Goal: Task Accomplishment & Management: Use online tool/utility

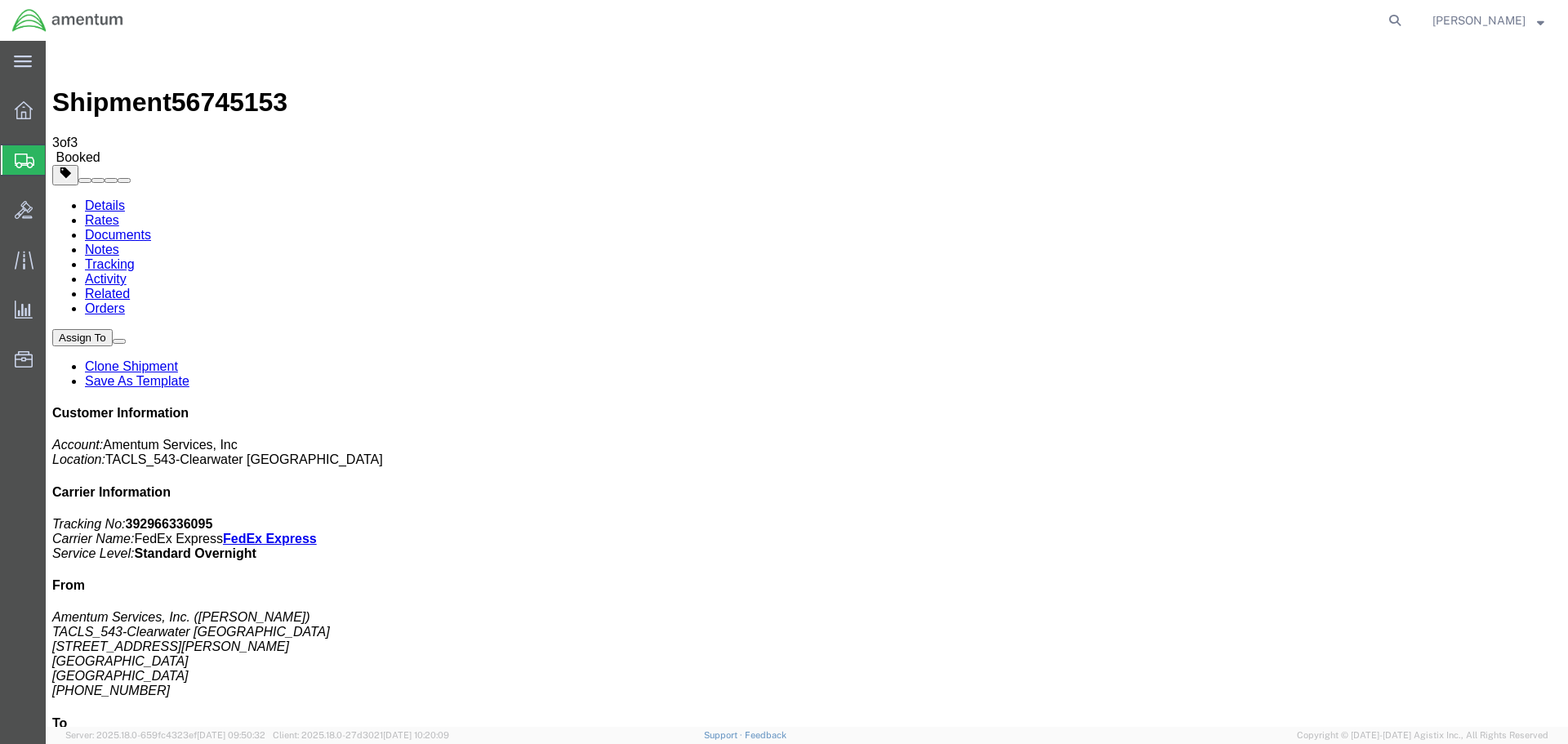
click at [0, 0] on span "Shipment Manager" at bounding box center [0, 0] width 0 height 0
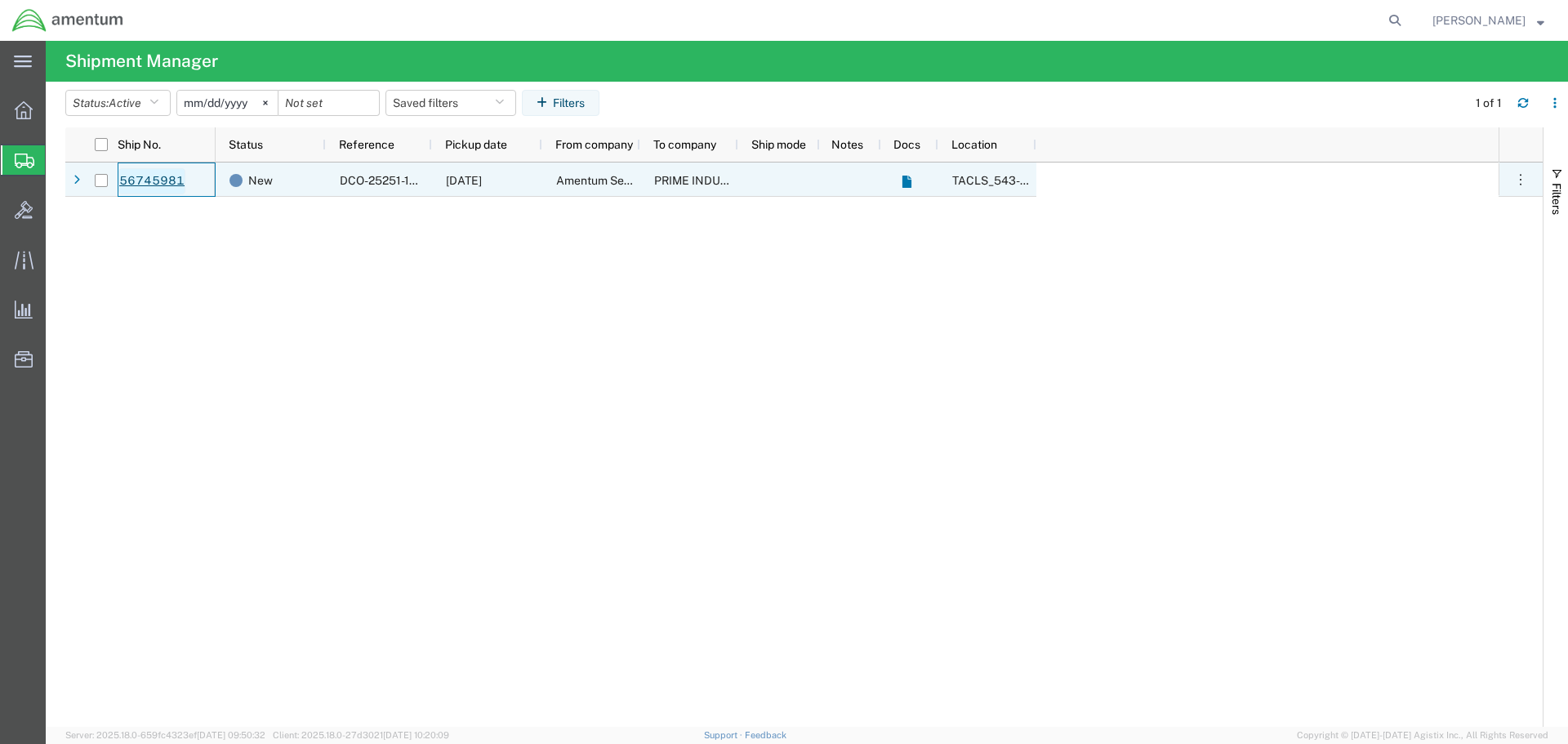
click at [156, 181] on link "56745981" at bounding box center [152, 181] width 67 height 26
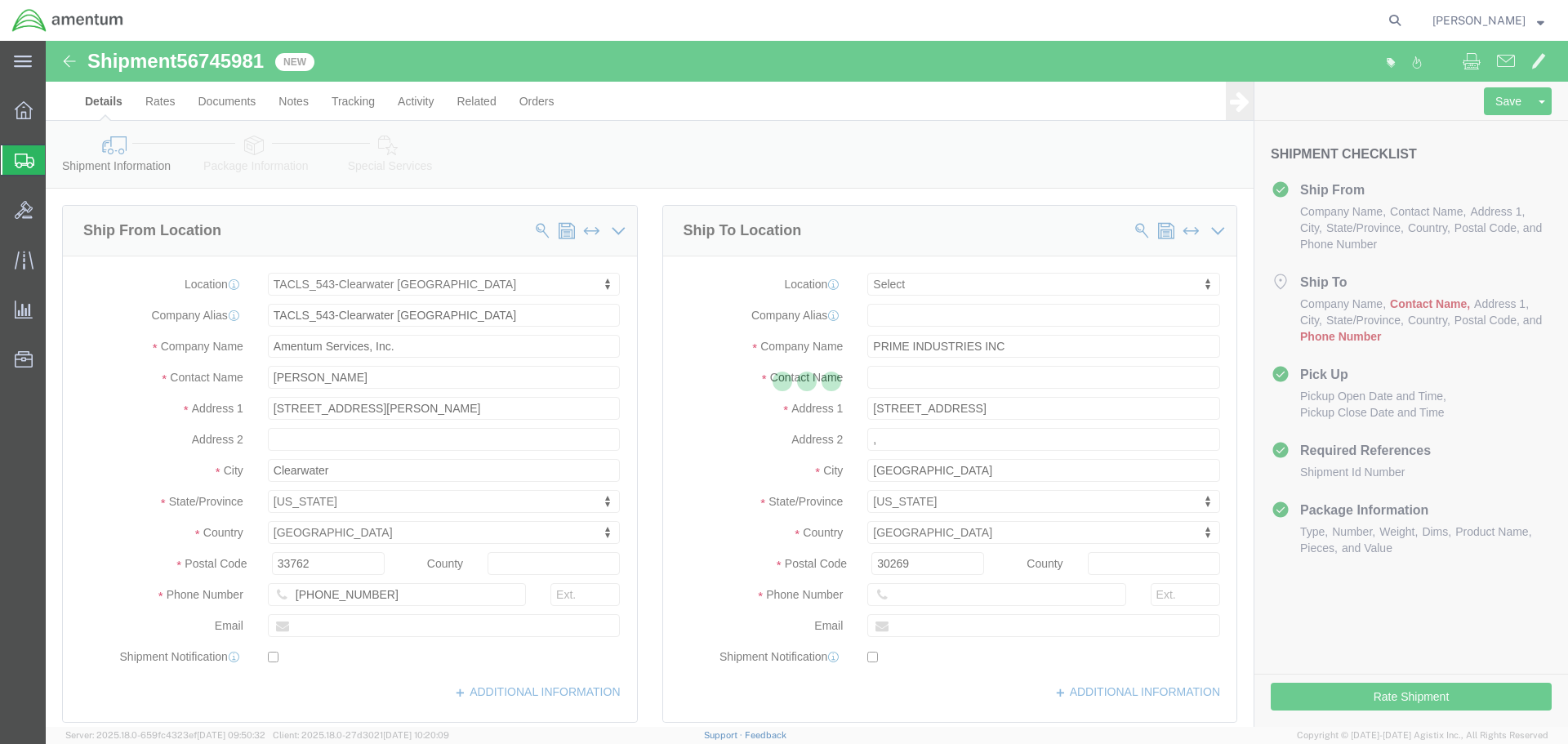
select select "60191"
select select
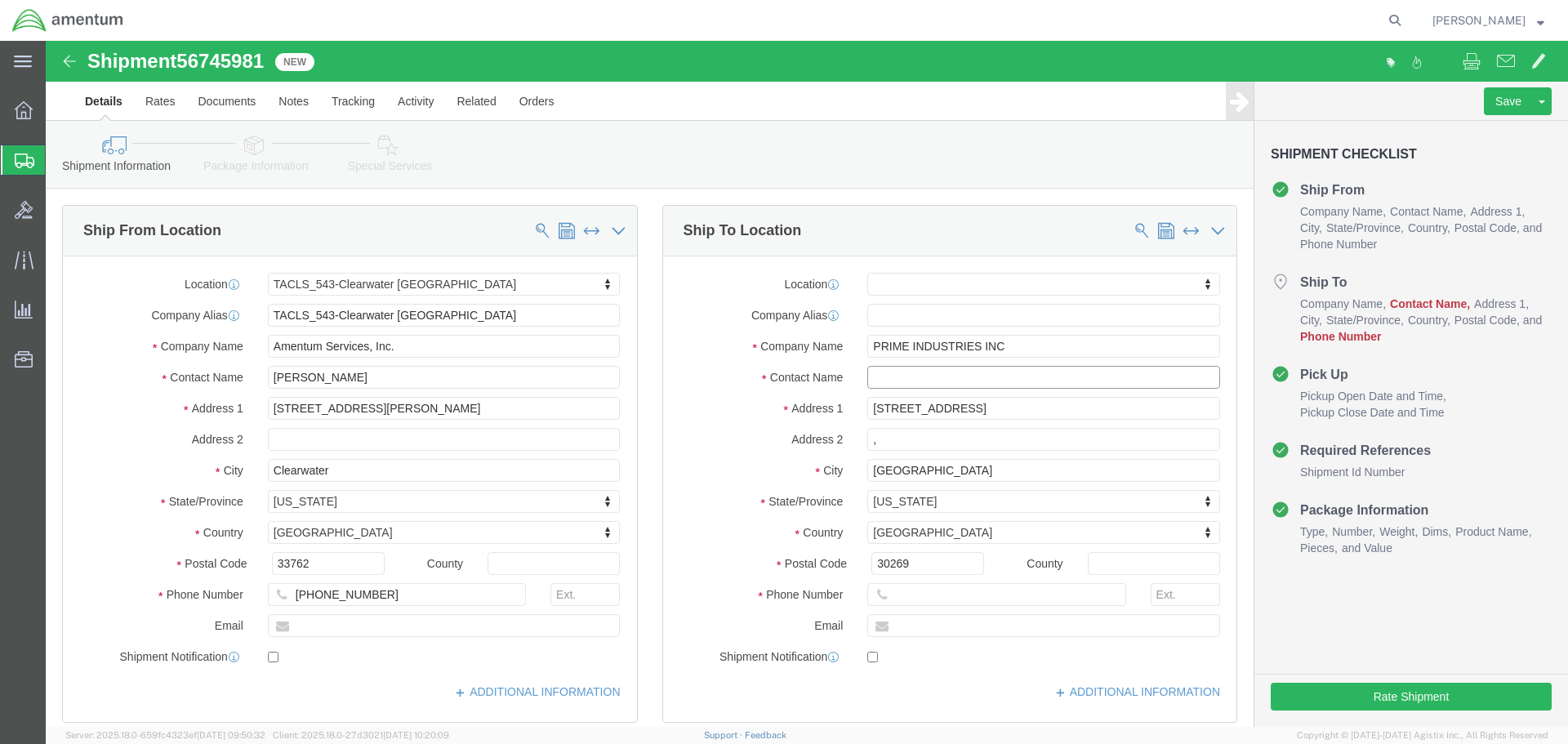
click input "text"
type input "Receiving"
type input "1234567788"
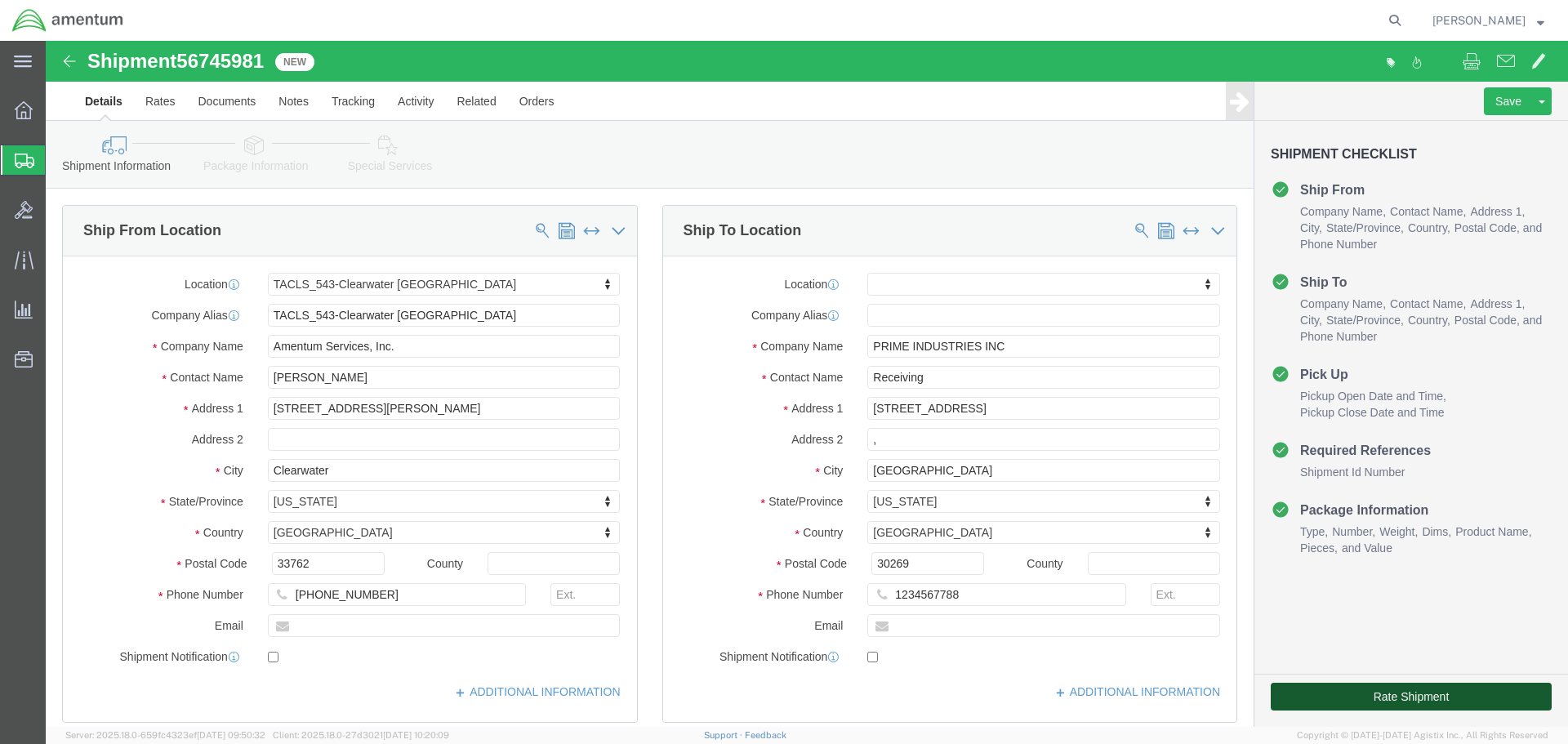
click button "Rate Shipment"
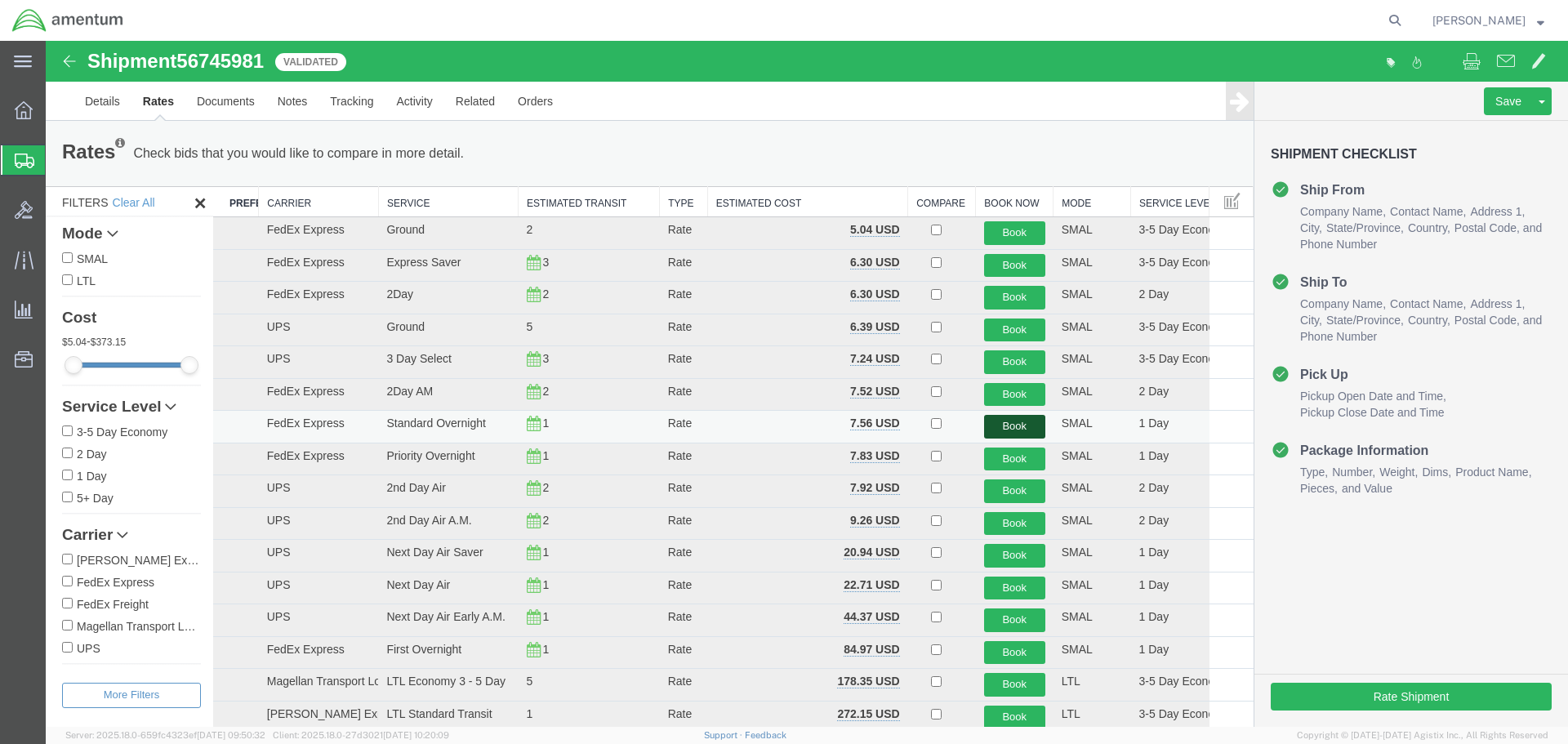
click at [1016, 429] on button "Book" at bounding box center [1015, 426] width 61 height 23
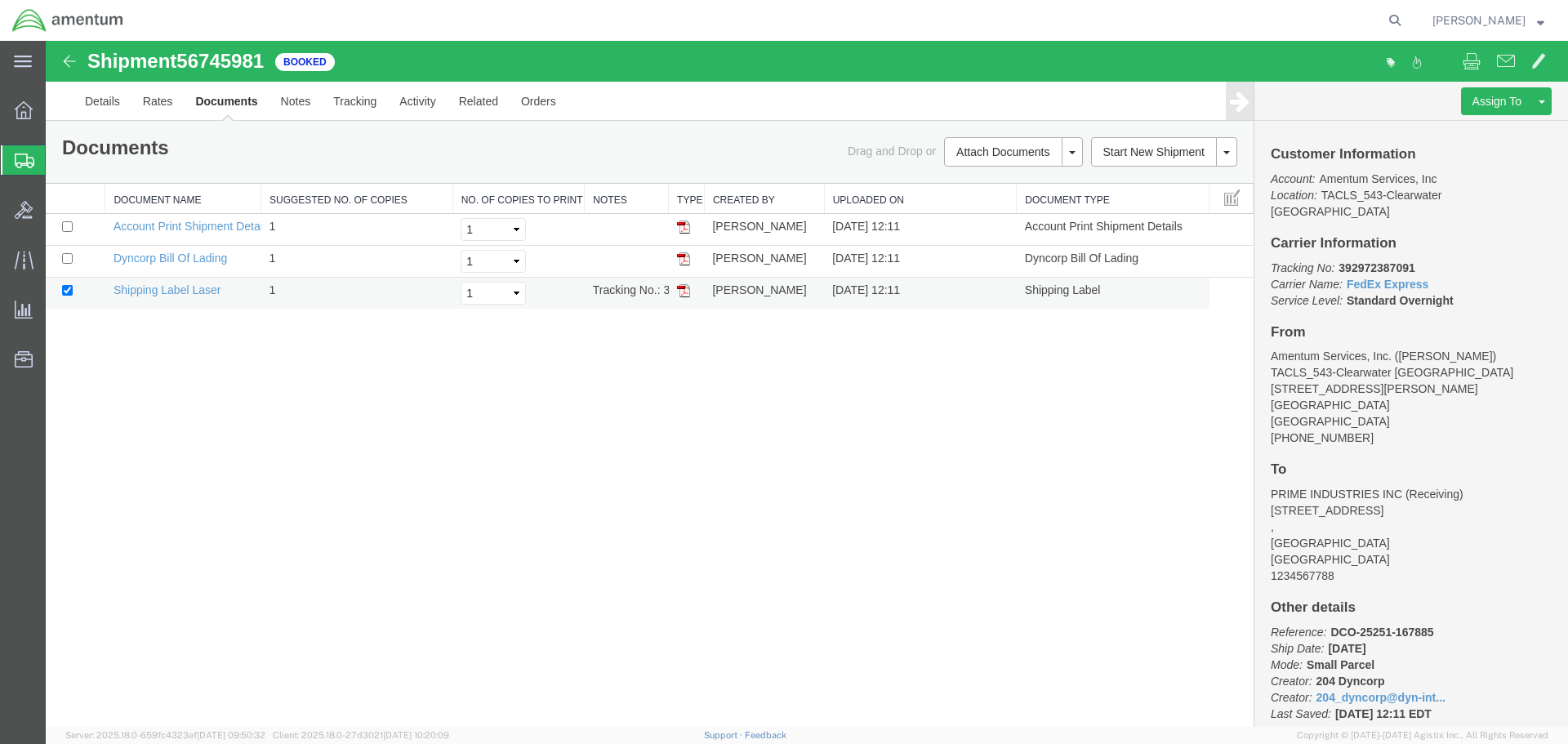
click at [687, 291] on img at bounding box center [683, 290] width 13 height 13
click at [0, 0] on span "Shipment Manager" at bounding box center [0, 0] width 0 height 0
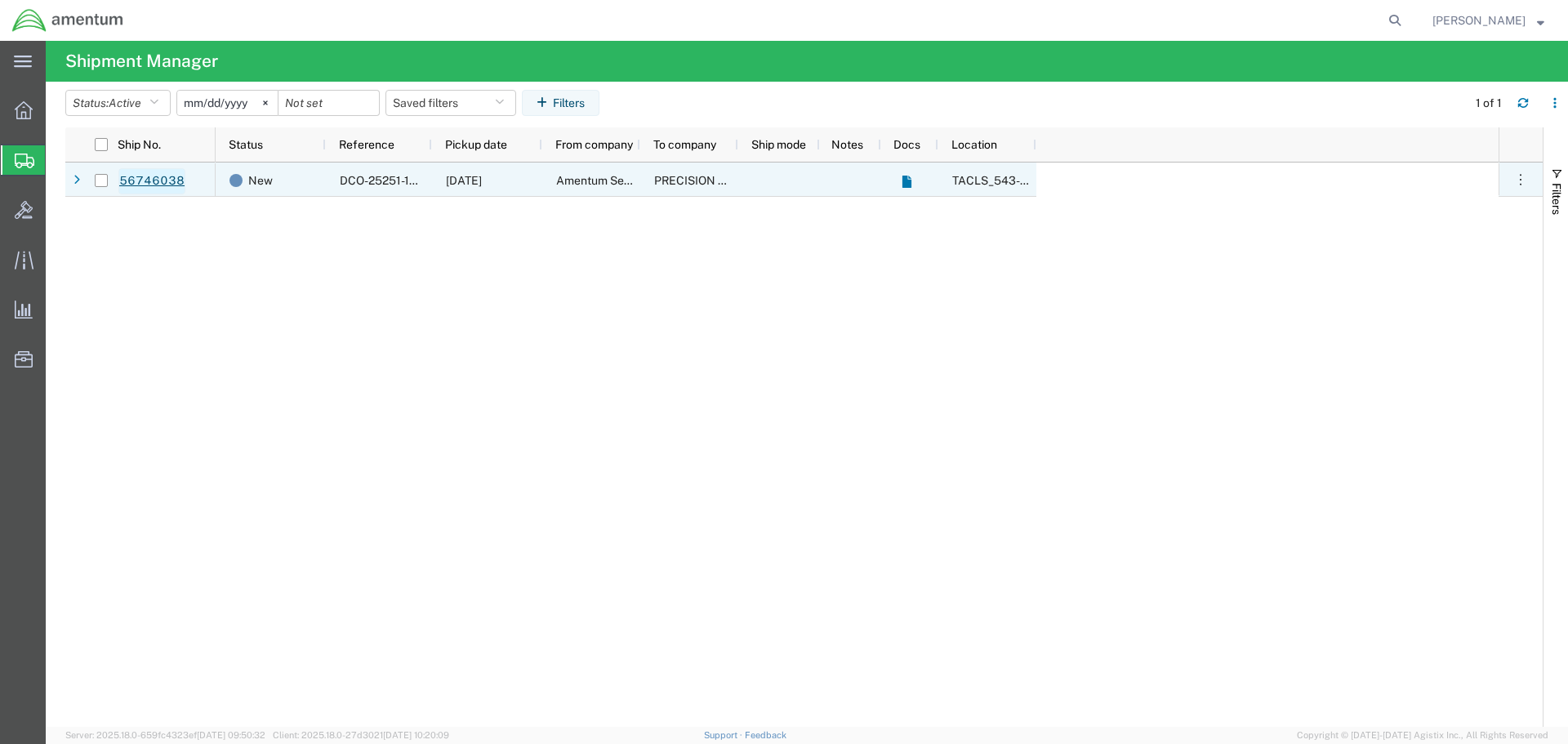
click at [135, 189] on link "56746038" at bounding box center [152, 181] width 67 height 26
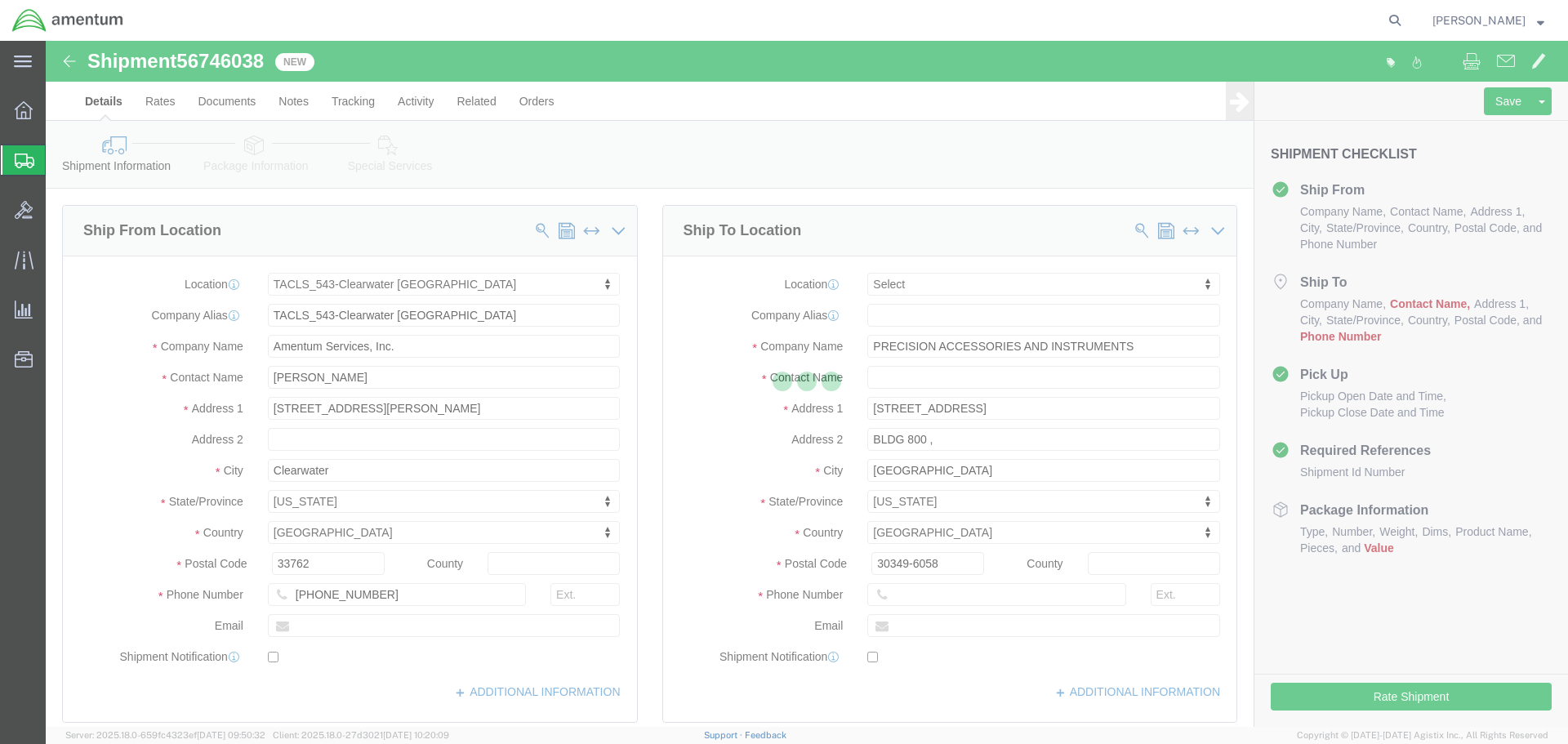
select select "60191"
select select
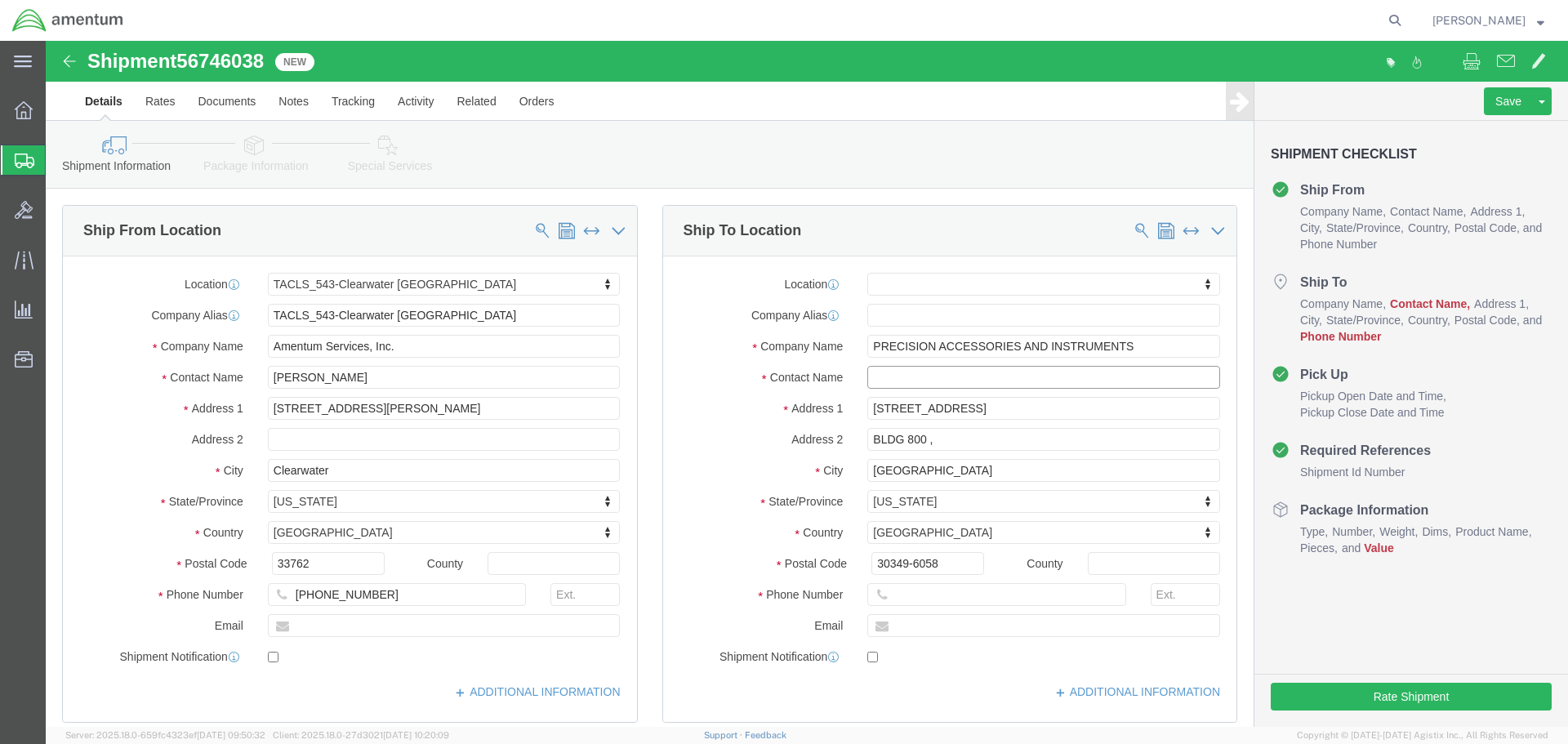
click input "text"
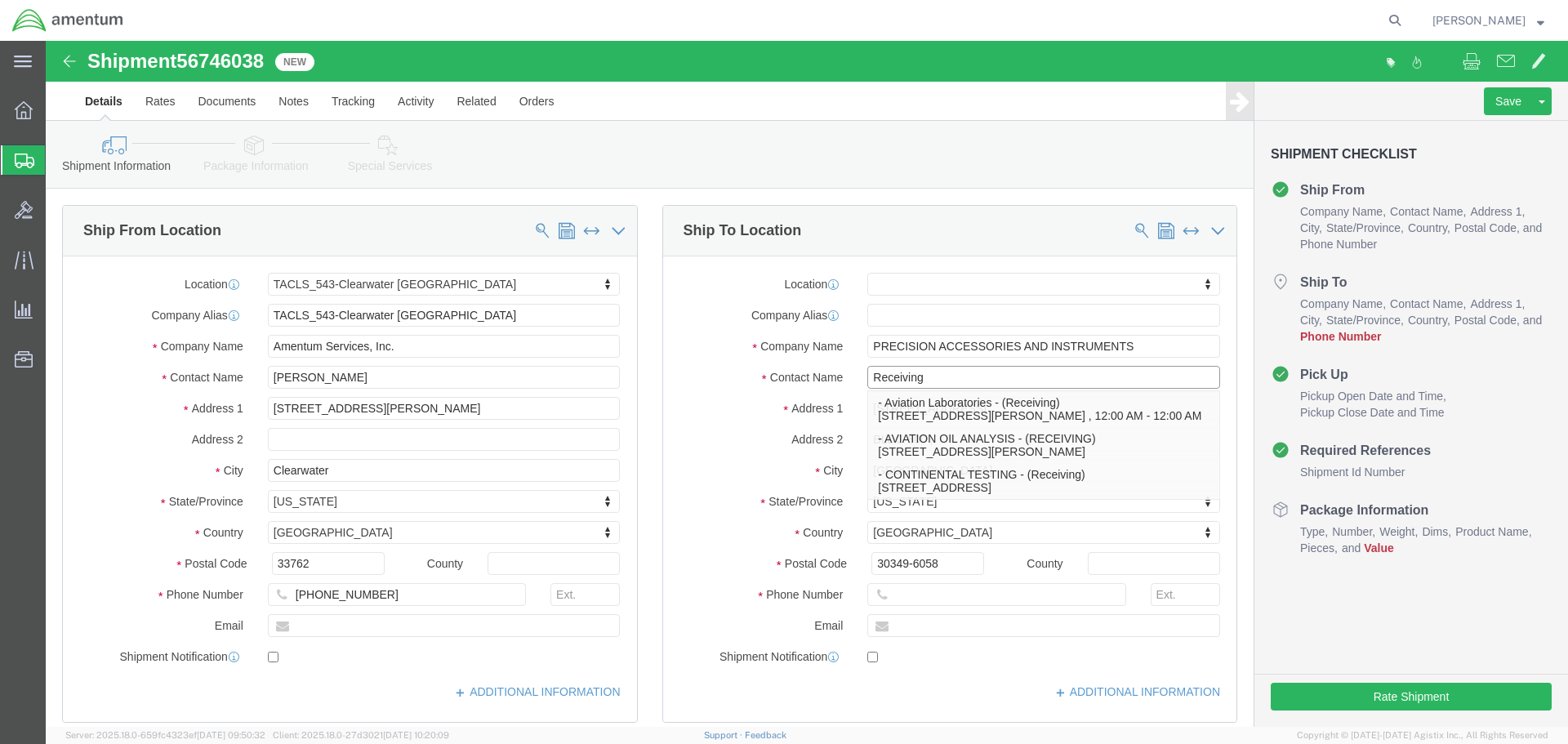
type input "Receiving"
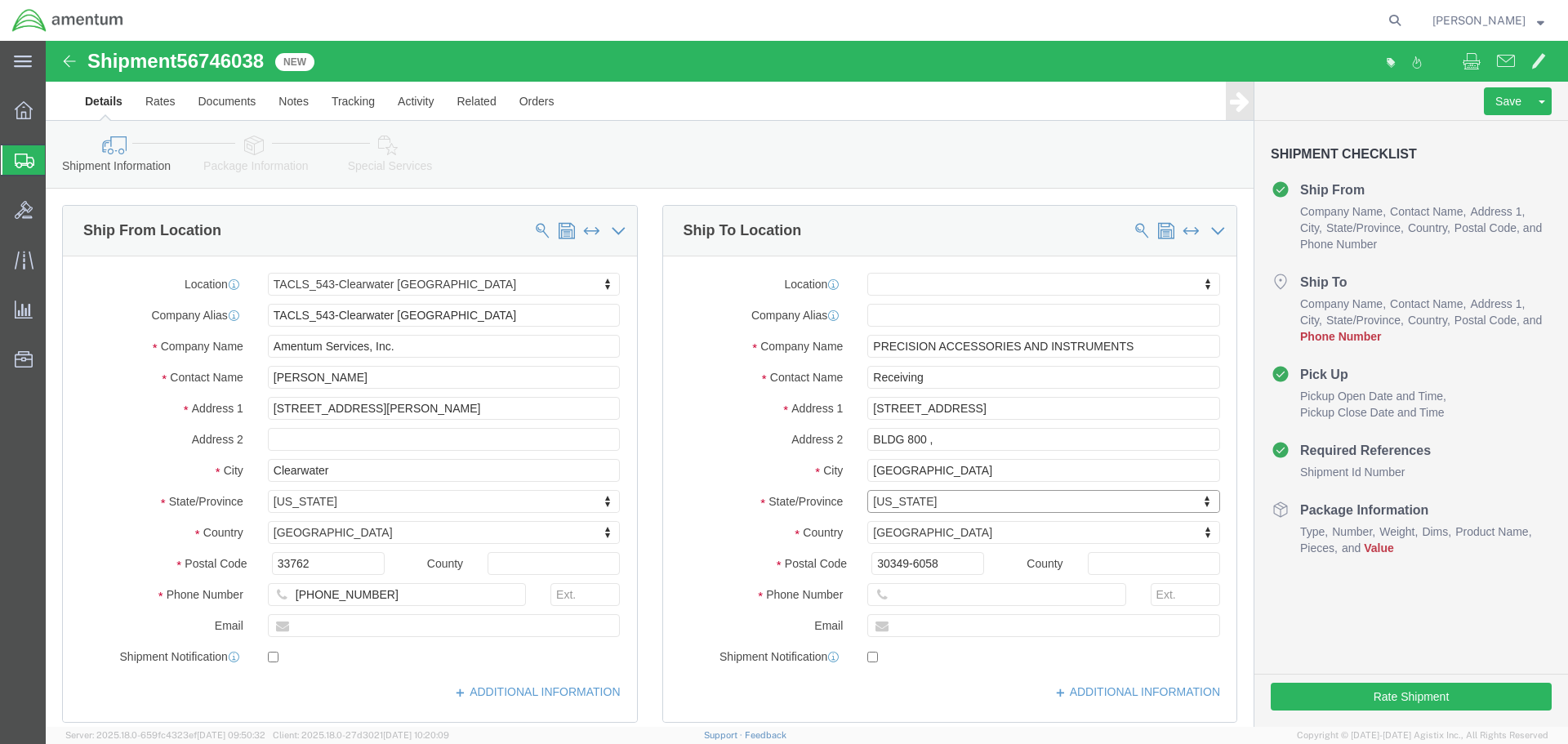
click div
click input "text"
type input "1234567788"
click icon
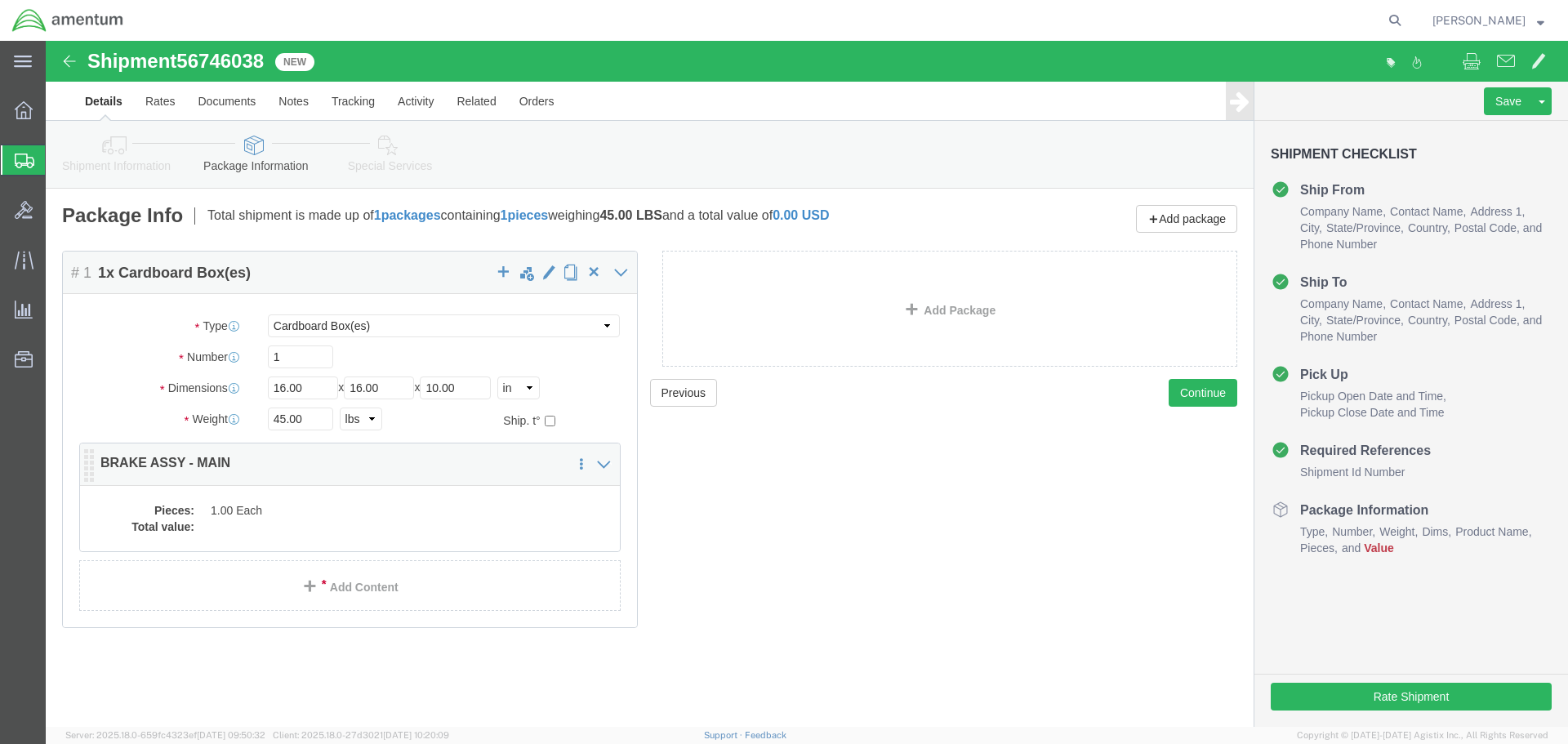
click dd "1.00 Each"
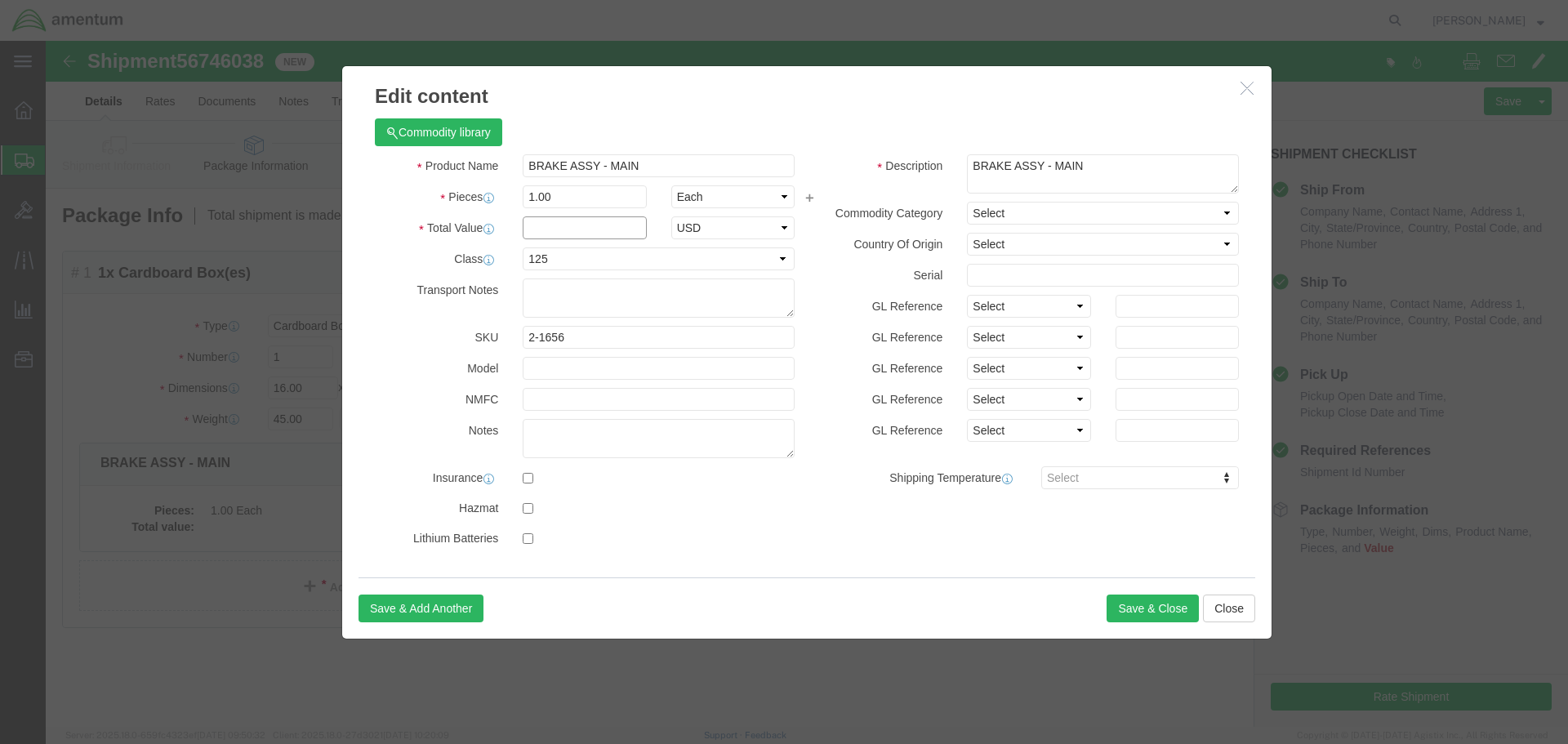
click input "text"
type input "15000"
click div "Save & Add Another Save & Close Close"
click button "Save & Close"
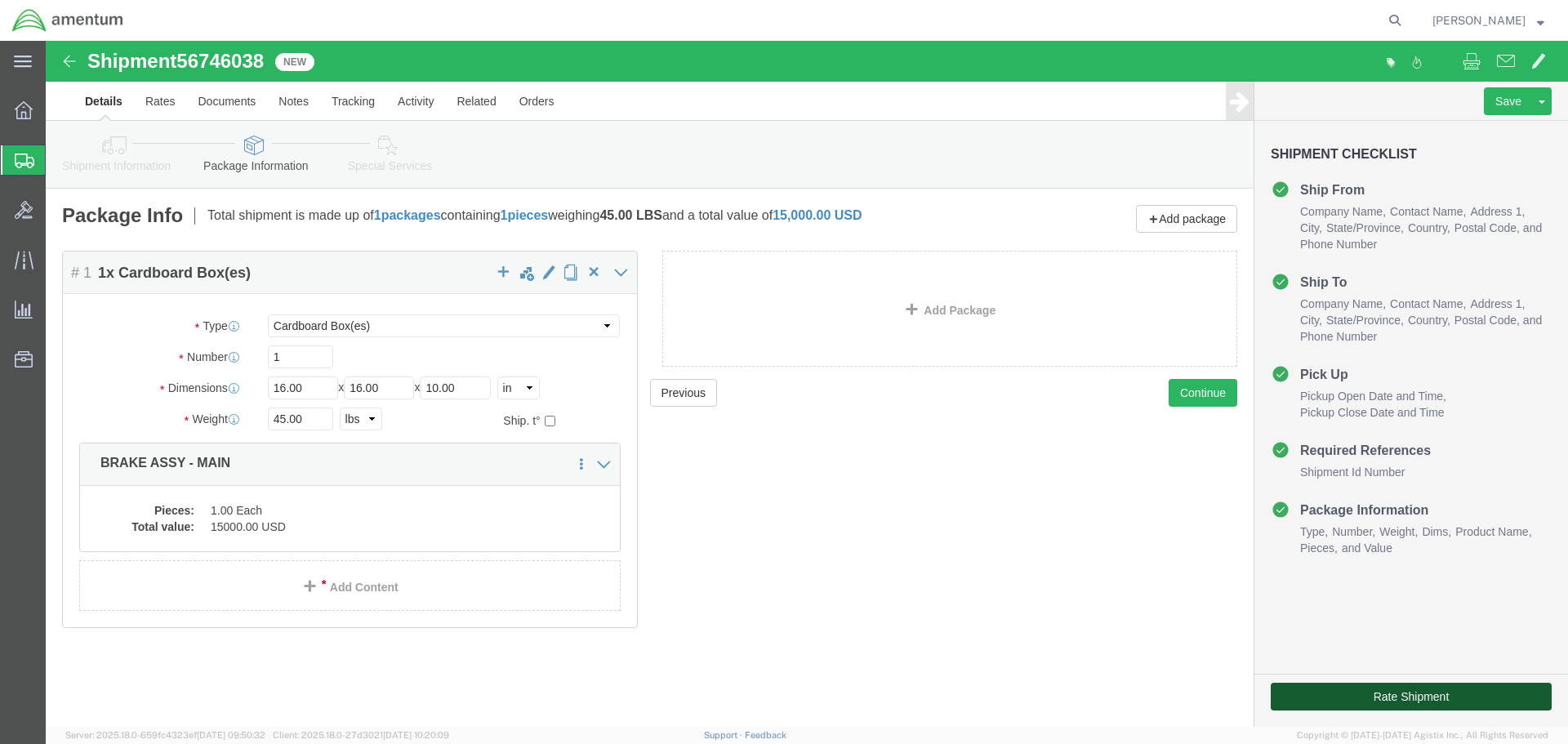
click button "Rate Shipment"
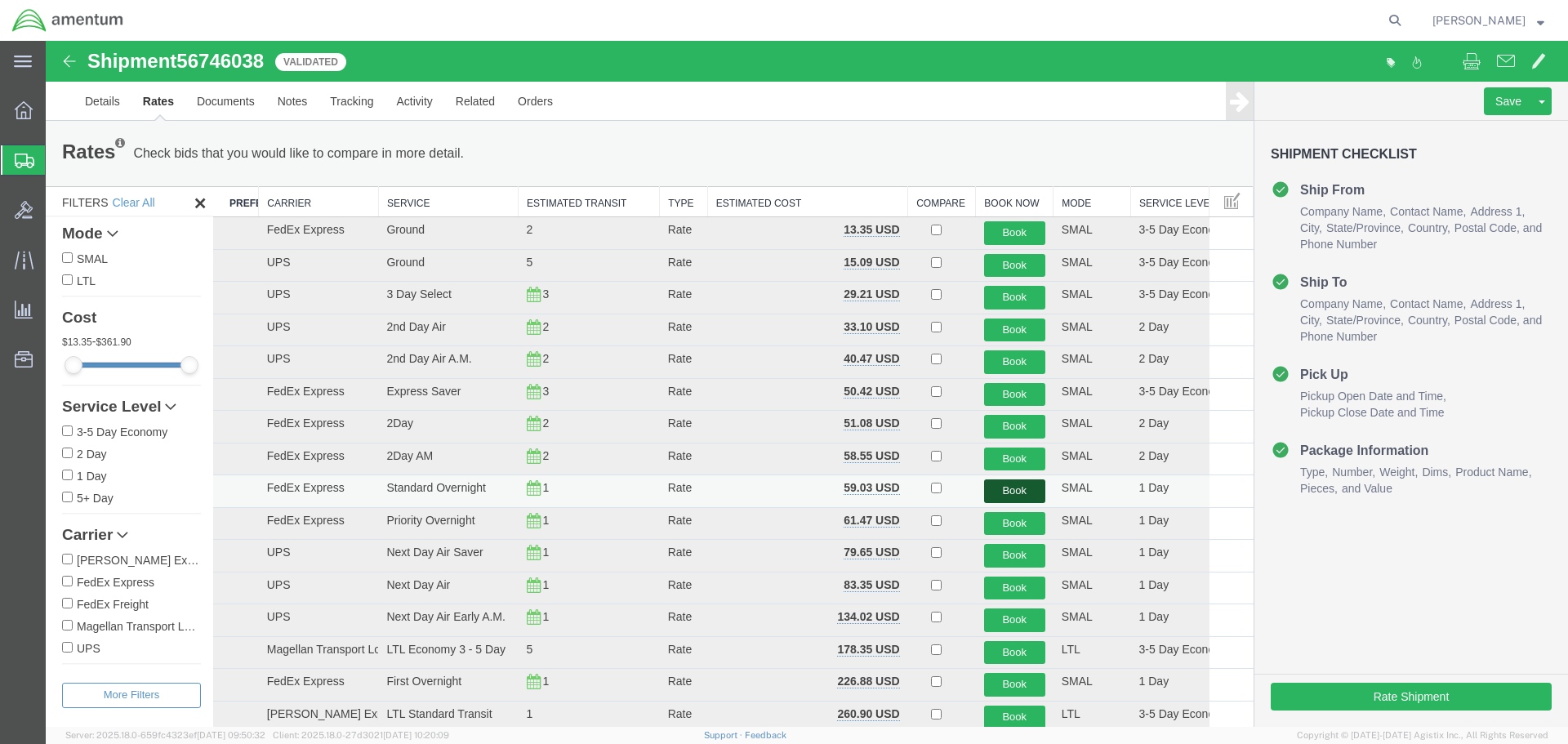
click at [1006, 485] on button "Book" at bounding box center [1015, 491] width 61 height 23
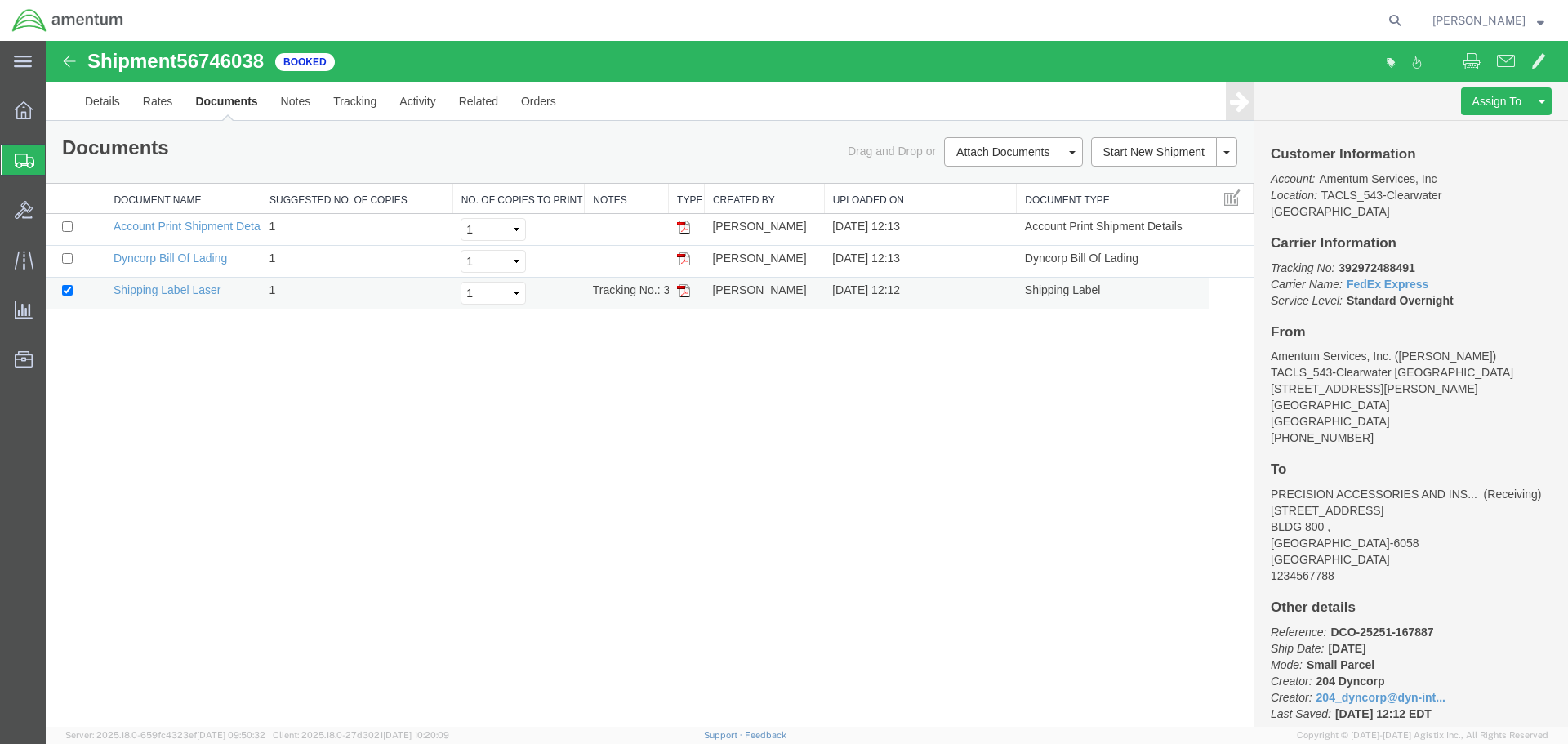
click at [688, 288] on img at bounding box center [683, 290] width 13 height 13
